Goal: Task Accomplishment & Management: Manage account settings

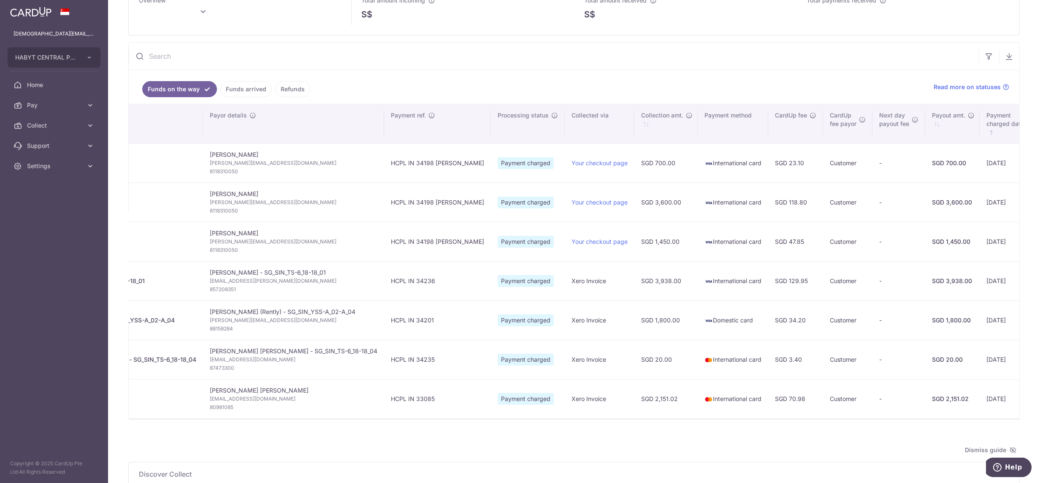
scroll to position [57, 0]
type input "[DATE]"
drag, startPoint x: 50, startPoint y: 167, endPoint x: 50, endPoint y: 178, distance: 11.4
click at [50, 167] on span "Settings" at bounding box center [55, 166] width 56 height 8
click at [56, 208] on span "Logout" at bounding box center [55, 206] width 56 height 8
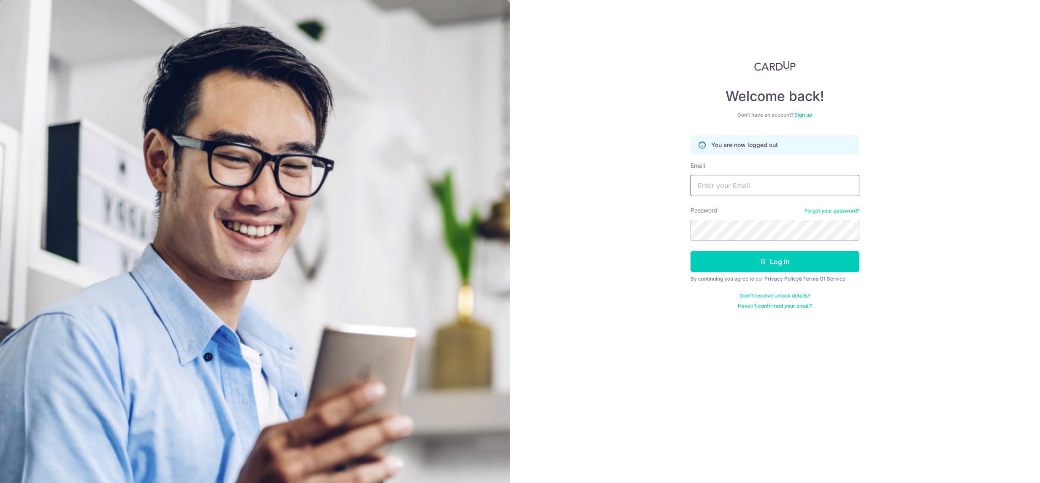
drag, startPoint x: 736, startPoint y: 190, endPoint x: 749, endPoint y: 201, distance: 16.8
click at [736, 190] on input "Email" at bounding box center [775, 185] width 169 height 21
type input "lady.labarda+hcs1@habyt.com"
click at [691, 251] on button "Log in" at bounding box center [775, 261] width 169 height 21
